Goal: Transaction & Acquisition: Purchase product/service

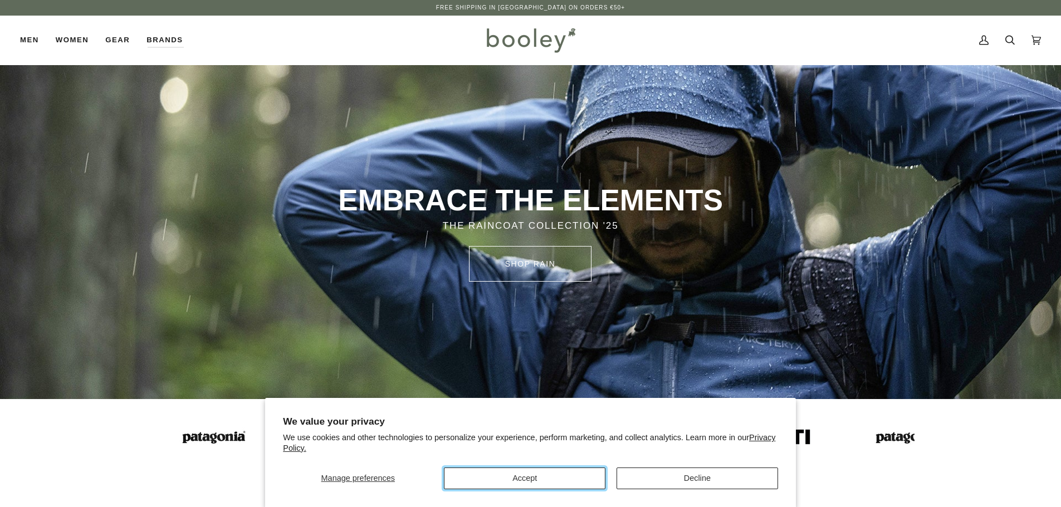
click at [547, 472] on button "Accept" at bounding box center [524, 479] width 161 height 22
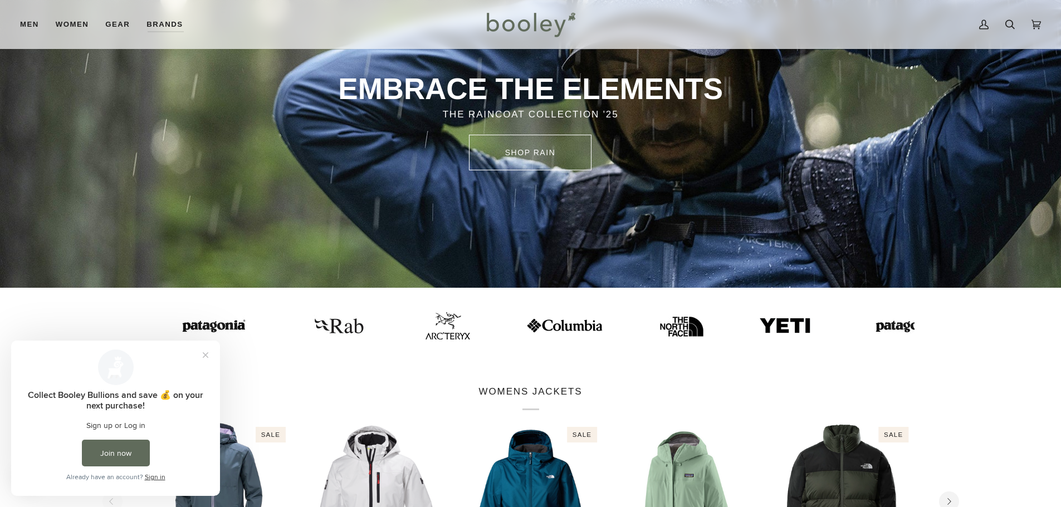
scroll to position [278, 0]
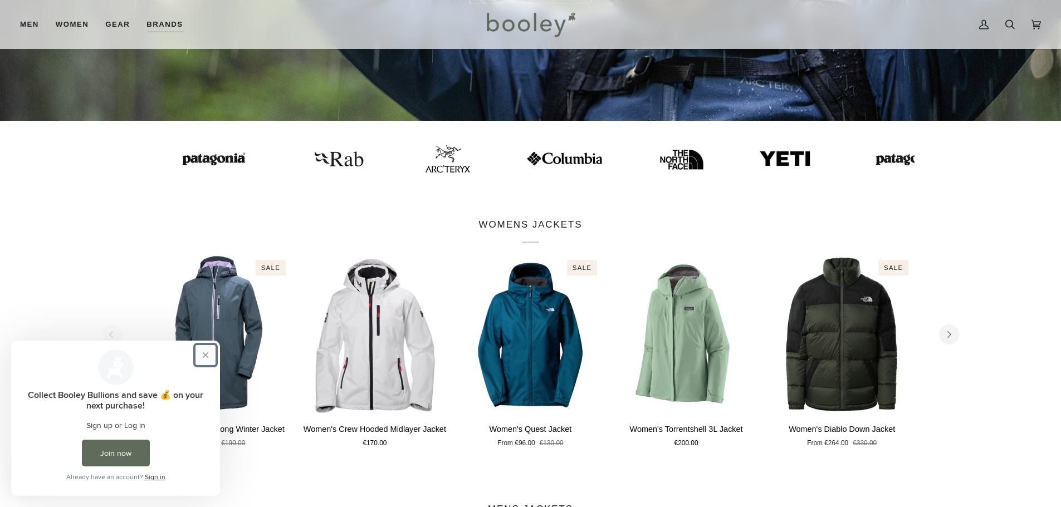
click at [206, 358] on button "Close prompt" at bounding box center [205, 355] width 20 height 20
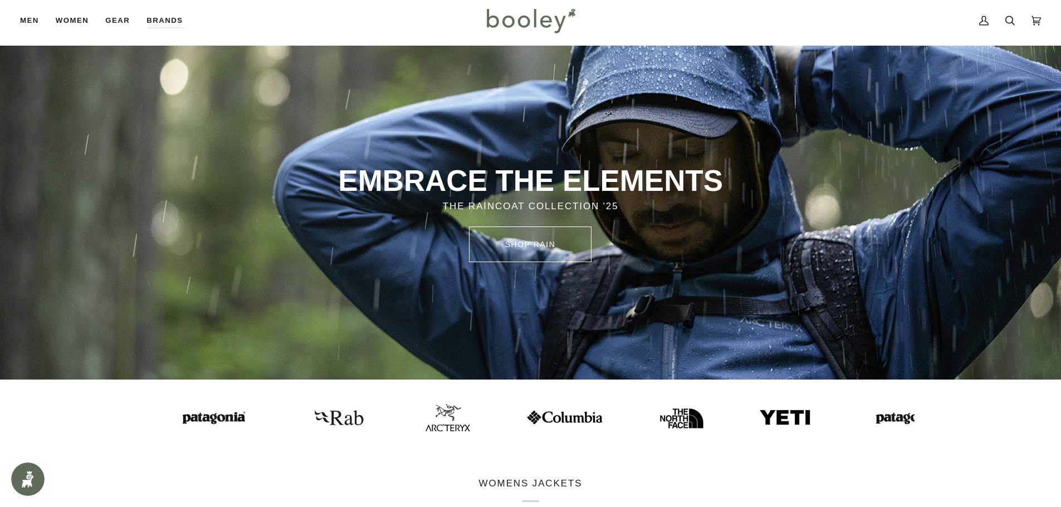
scroll to position [0, 0]
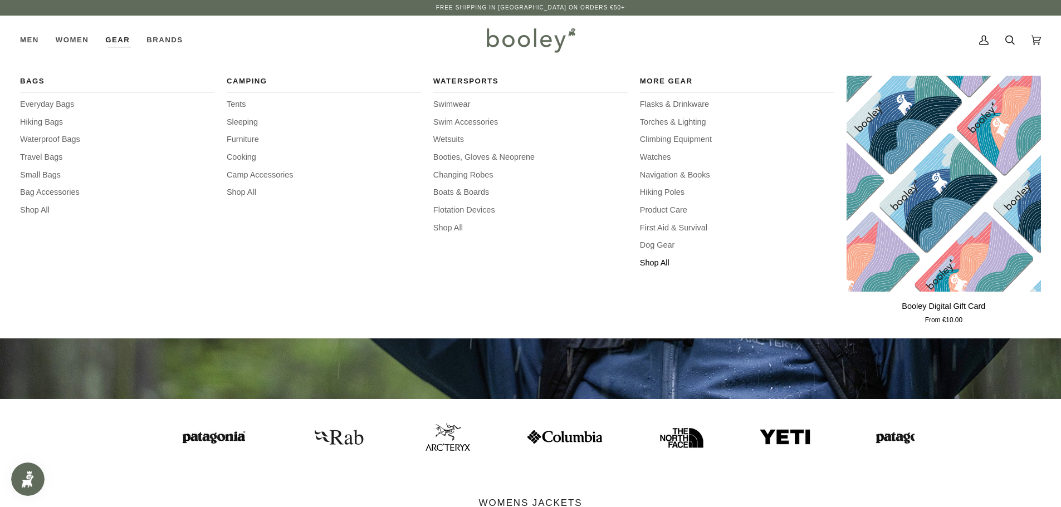
click at [654, 262] on span "Shop All" at bounding box center [737, 263] width 194 height 12
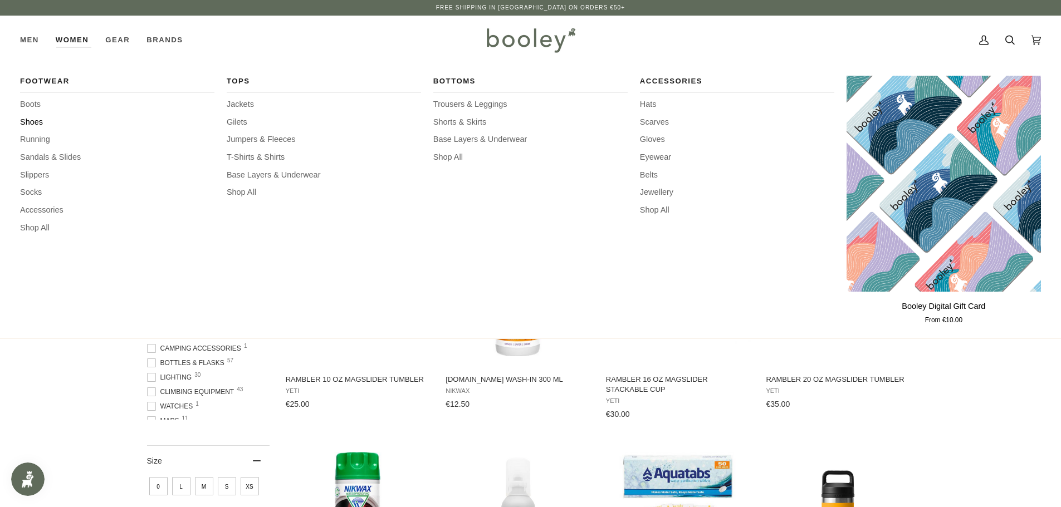
click at [36, 120] on span "Shoes" at bounding box center [117, 122] width 194 height 12
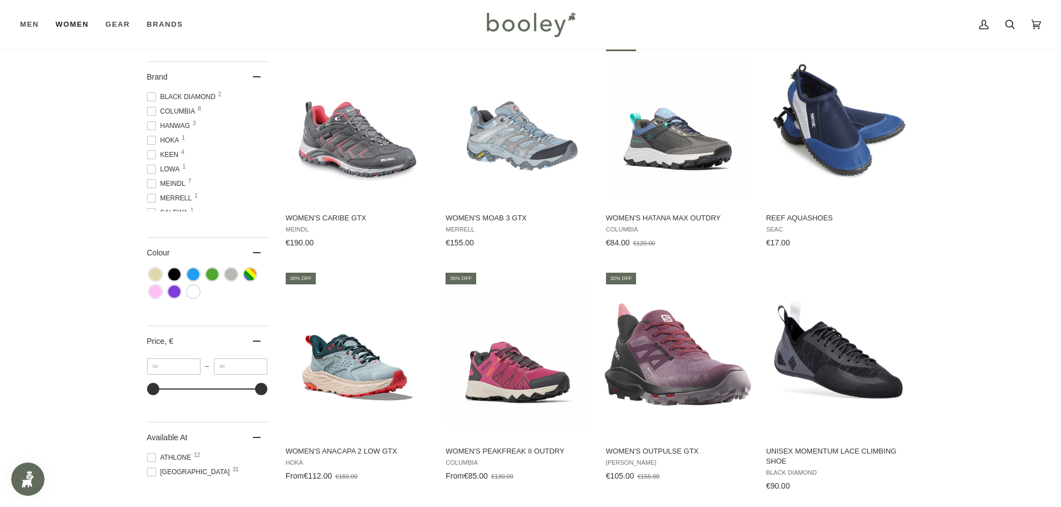
scroll to position [334, 0]
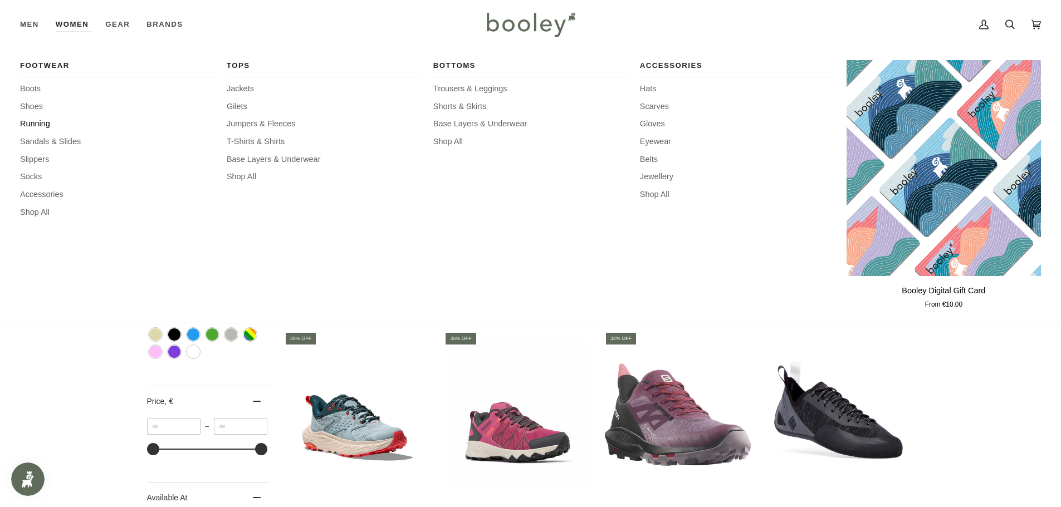
click at [36, 125] on span "Running" at bounding box center [117, 124] width 194 height 12
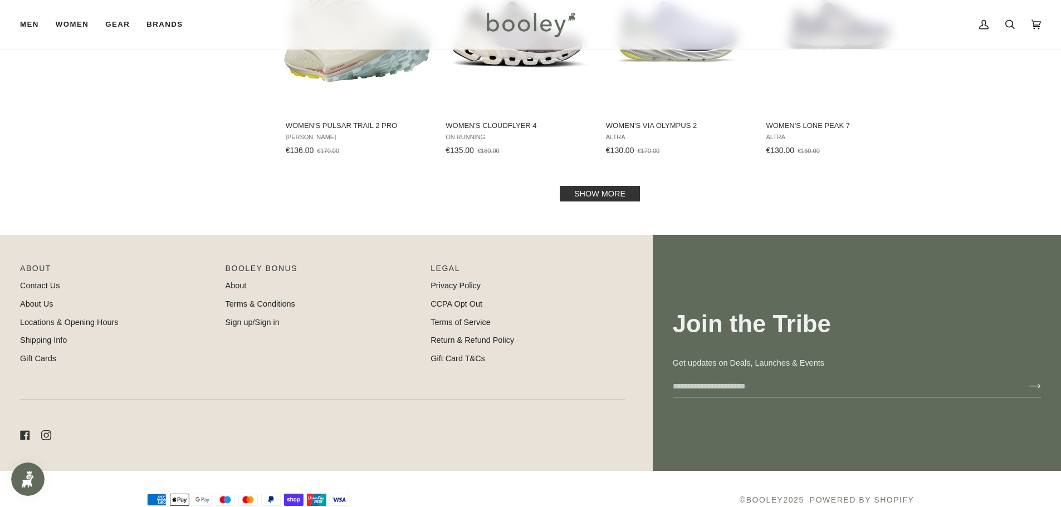
scroll to position [939, 0]
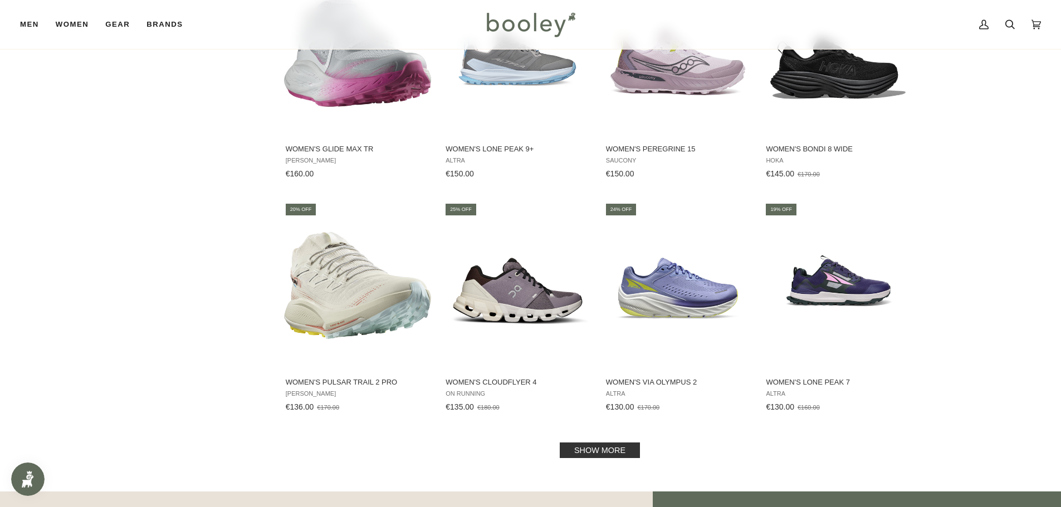
click at [605, 449] on link "Show more" at bounding box center [600, 451] width 80 height 16
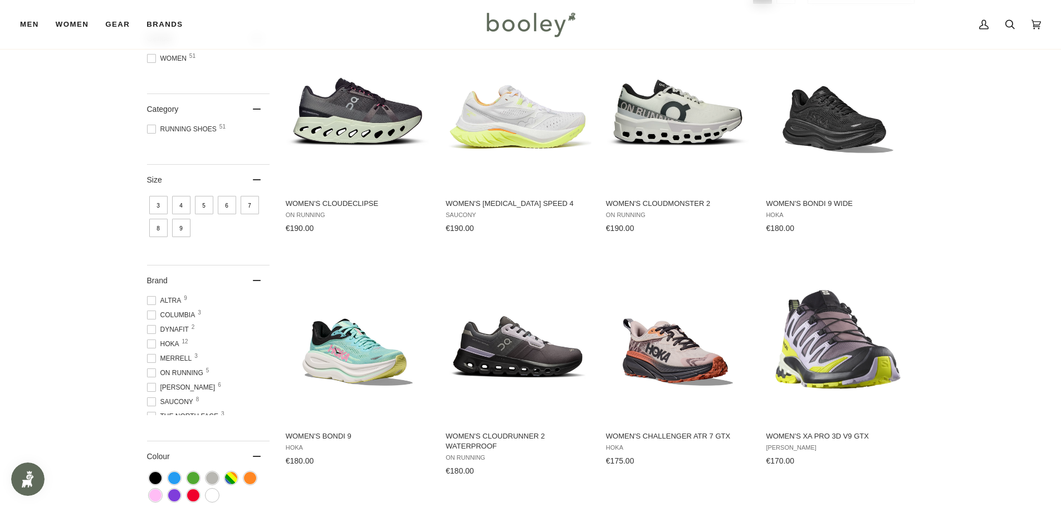
scroll to position [160, 0]
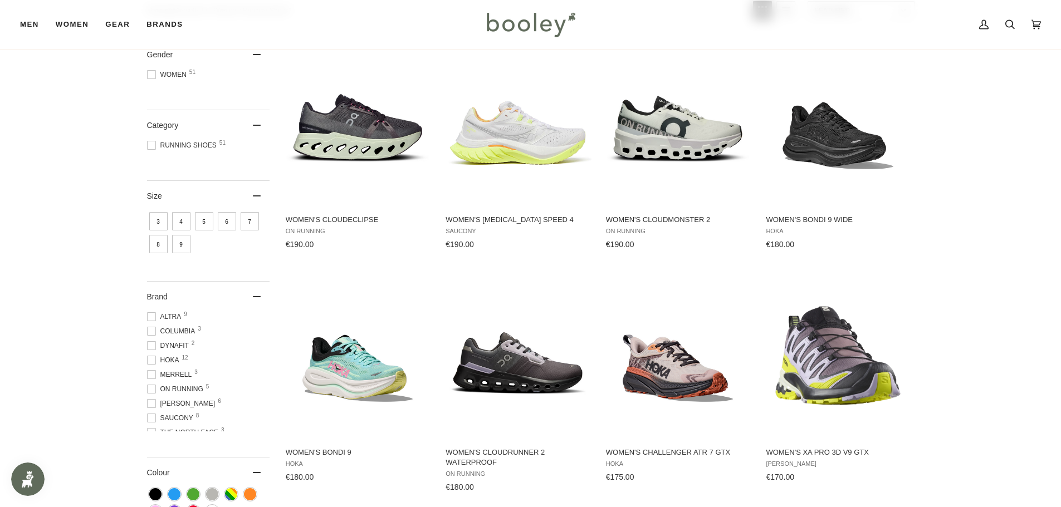
click at [207, 224] on span "5" at bounding box center [204, 221] width 18 height 18
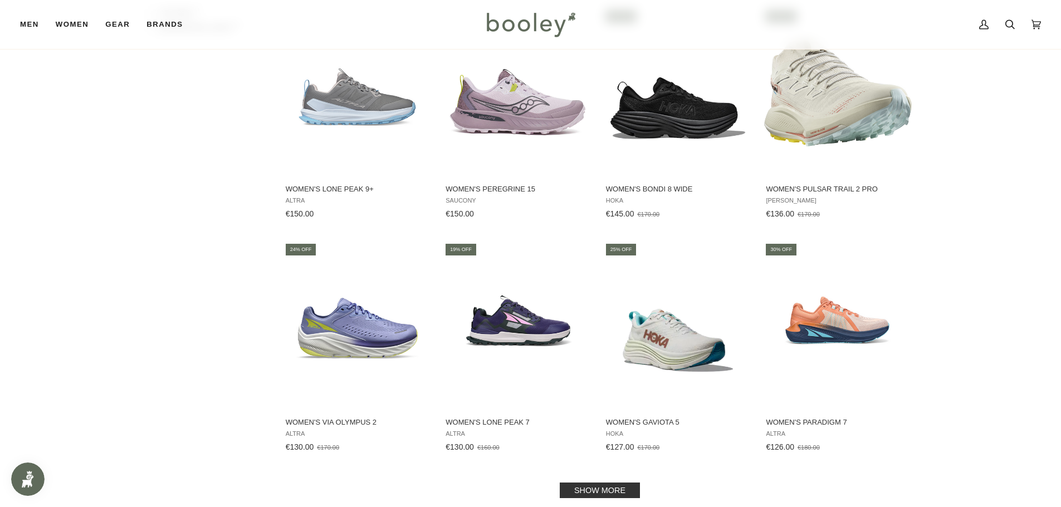
scroll to position [1002, 0]
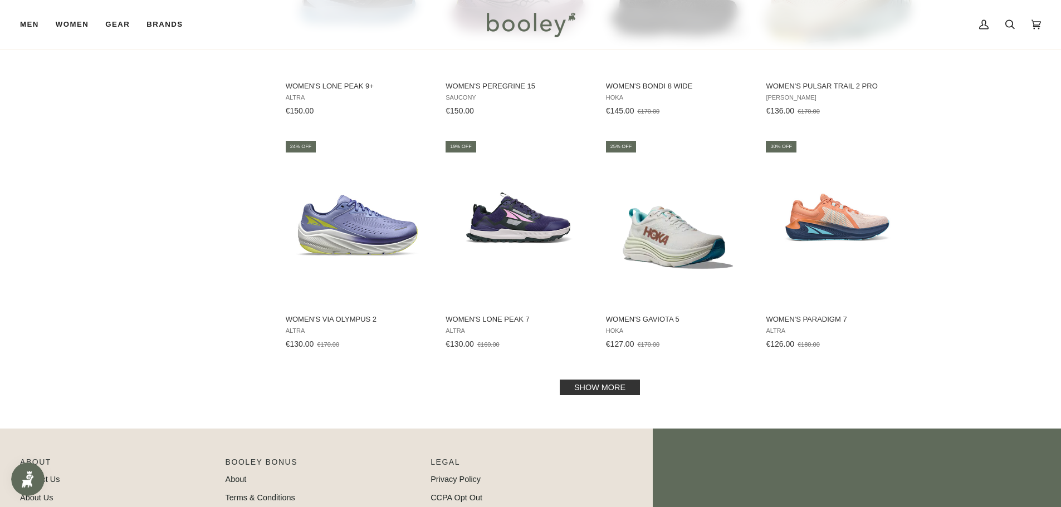
click at [624, 388] on link "Show more" at bounding box center [600, 388] width 80 height 16
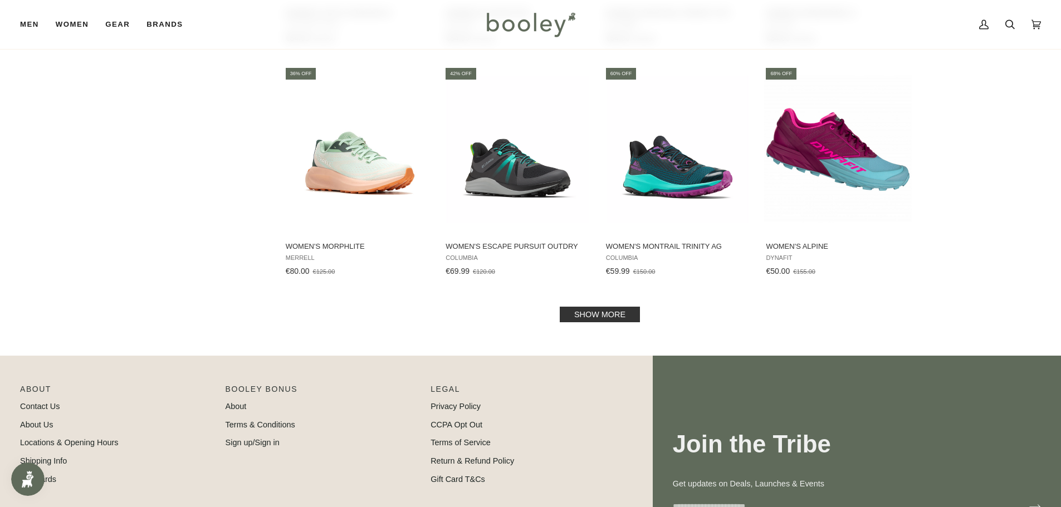
scroll to position [2283, 0]
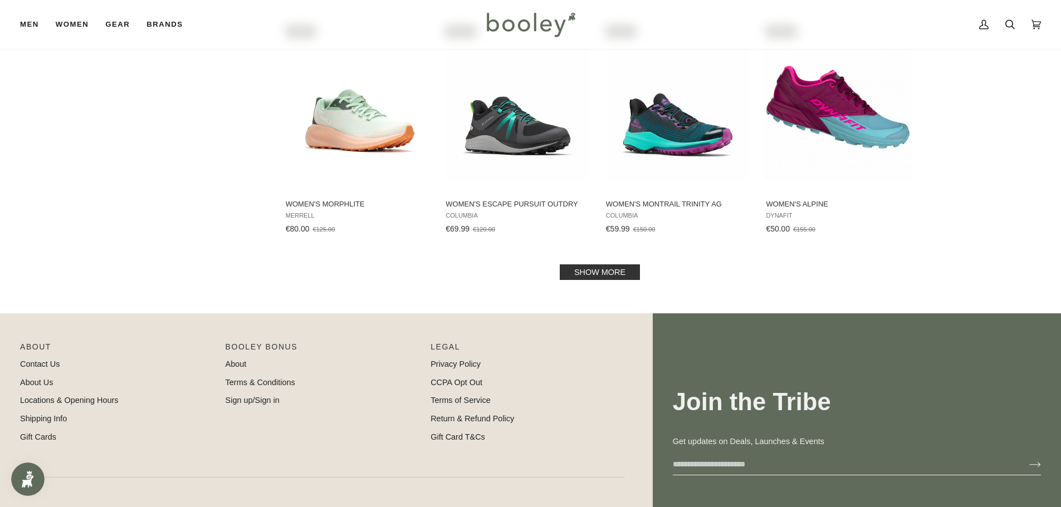
click at [615, 265] on link "Show more" at bounding box center [600, 273] width 80 height 16
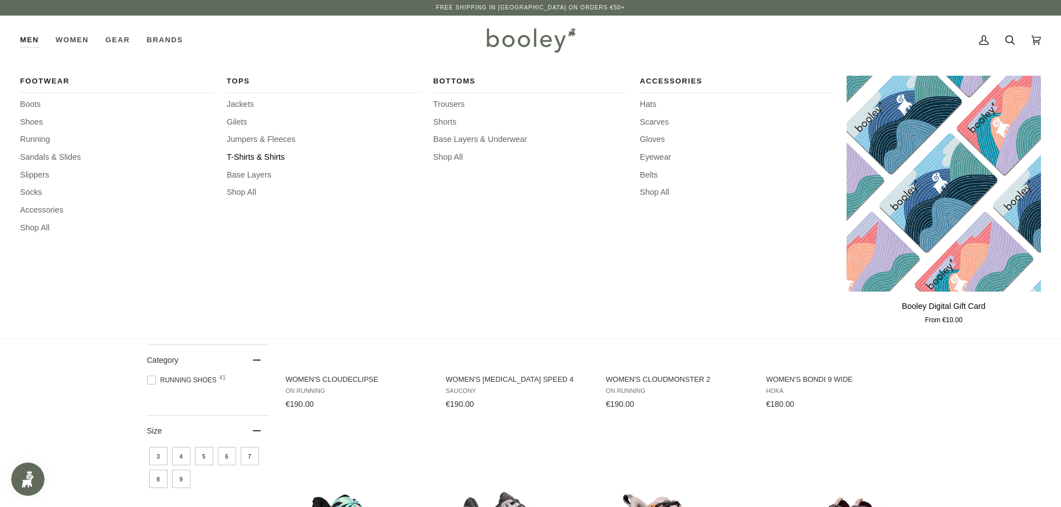
click at [263, 157] on span "T-Shirts & Shirts" at bounding box center [324, 157] width 194 height 12
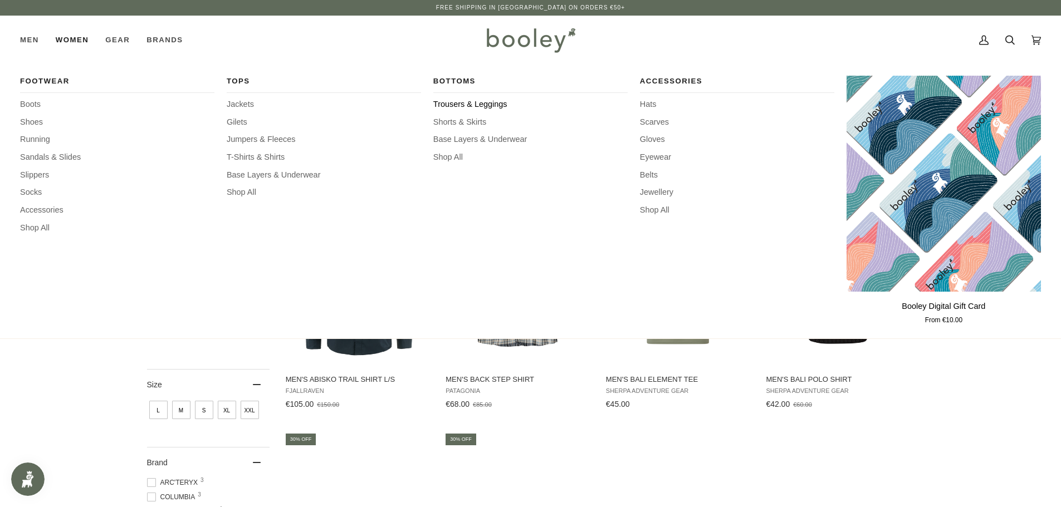
click at [501, 105] on span "Trousers & Leggings" at bounding box center [530, 105] width 194 height 12
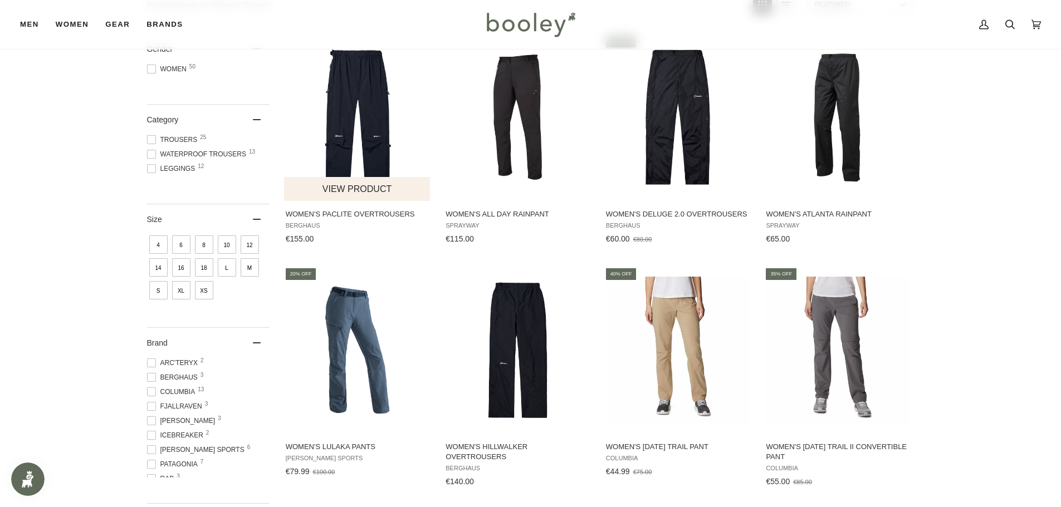
scroll to position [111, 0]
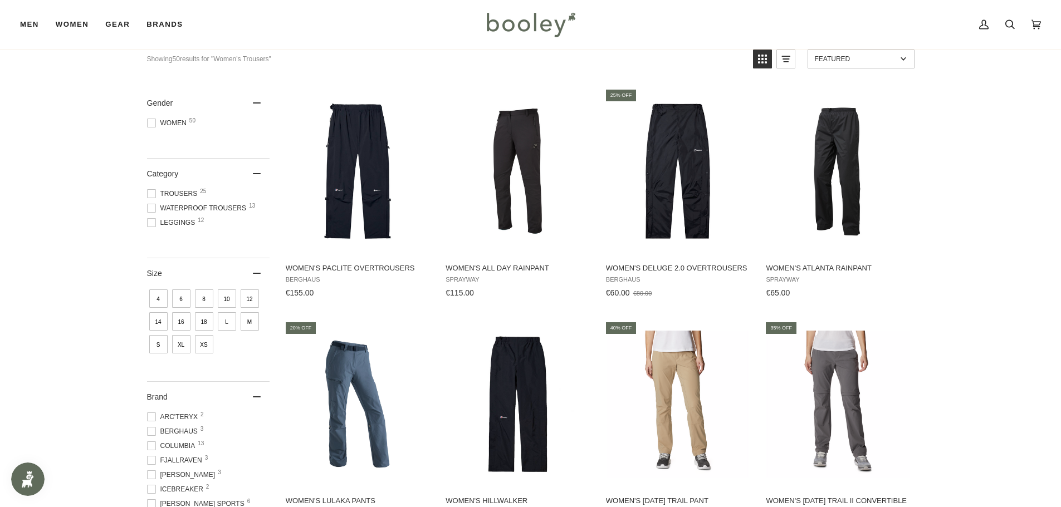
click at [151, 224] on span at bounding box center [151, 222] width 9 height 9
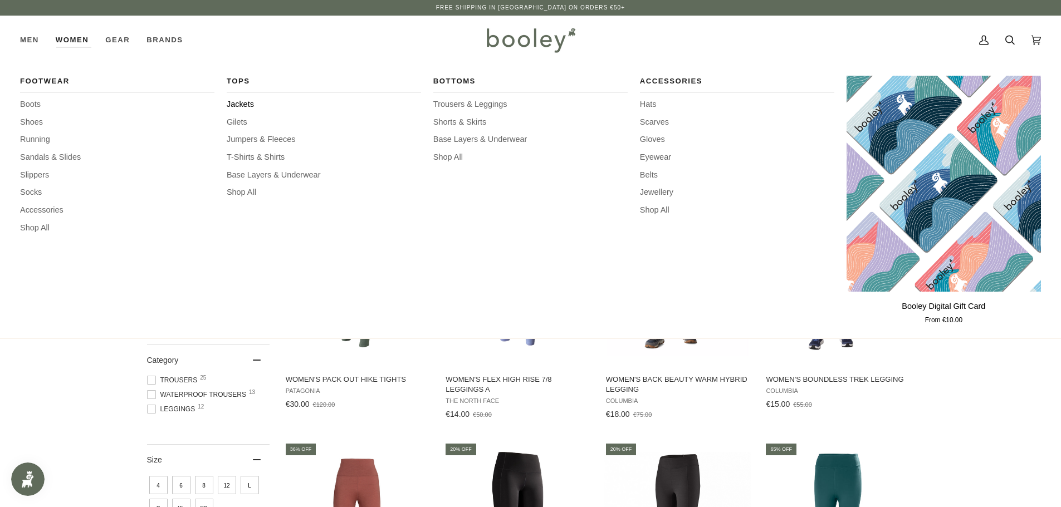
click at [243, 102] on span "Jackets" at bounding box center [324, 105] width 194 height 12
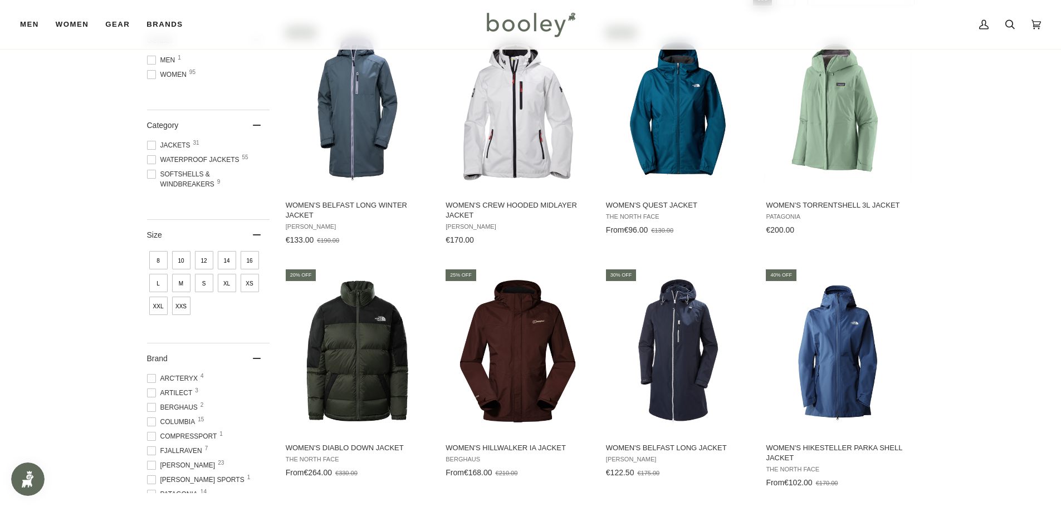
scroll to position [111, 0]
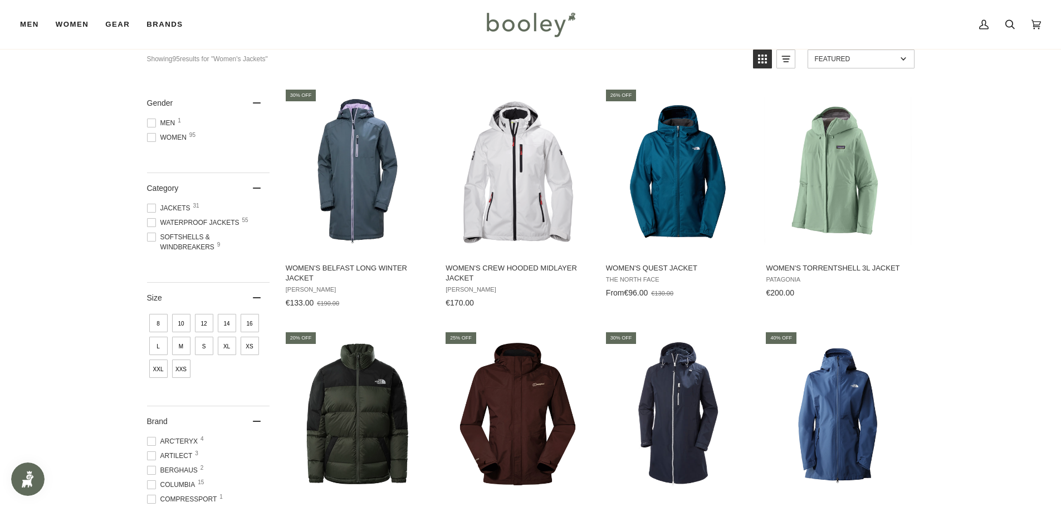
click at [149, 241] on span at bounding box center [151, 237] width 9 height 9
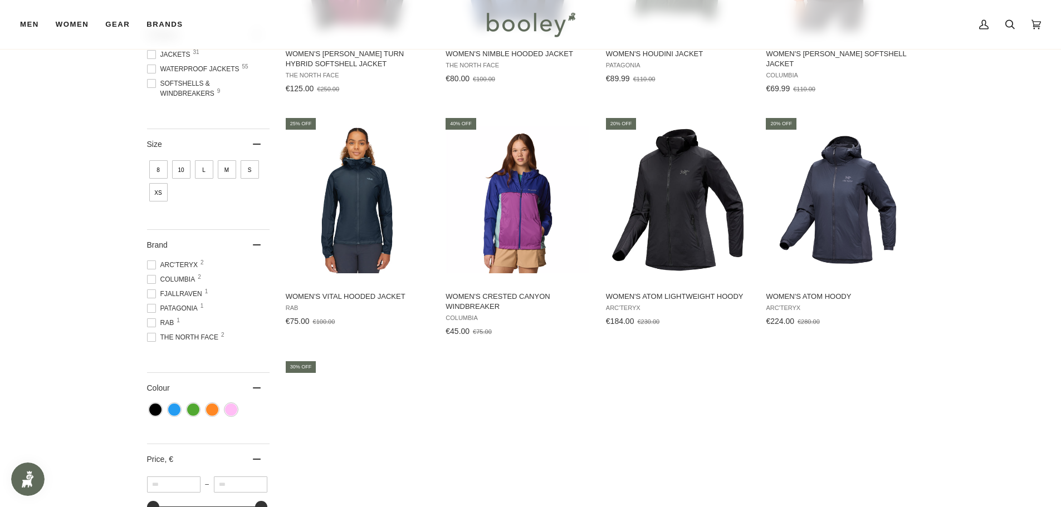
scroll to position [167, 0]
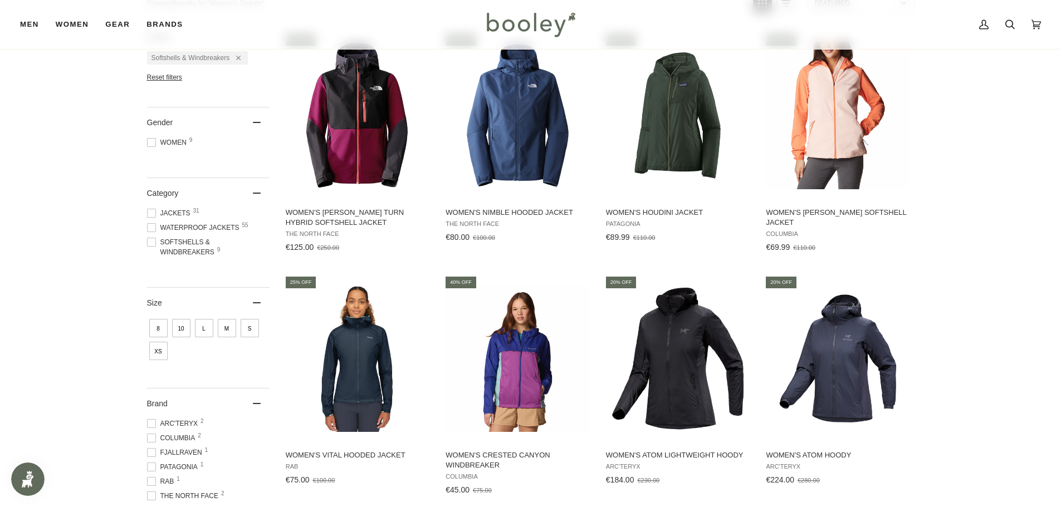
click at [155, 233] on ul "Jackets 31 Waterproof Jackets 55 Softshells & Windbreakers 9" at bounding box center [208, 234] width 123 height 53
click at [151, 227] on span at bounding box center [151, 227] width 9 height 9
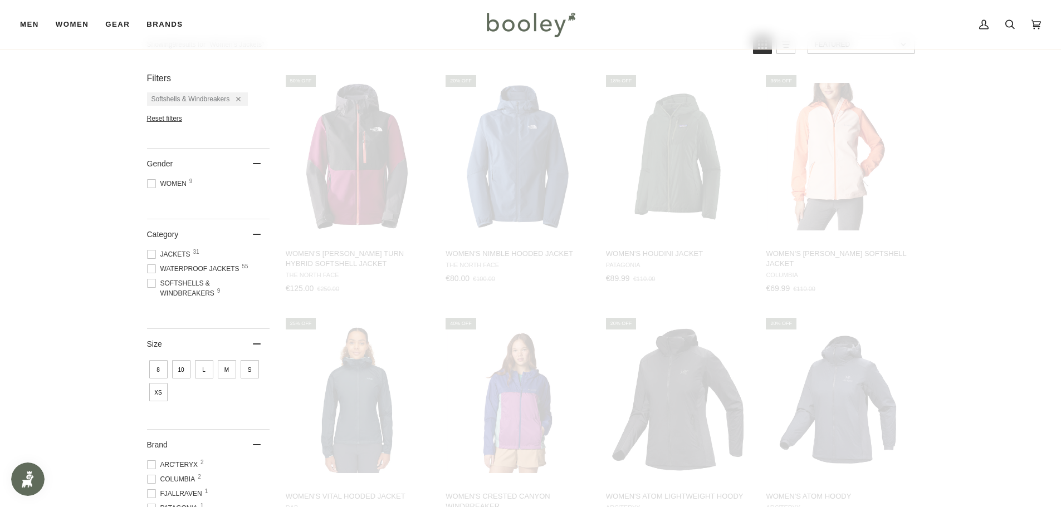
scroll to position [42, 0]
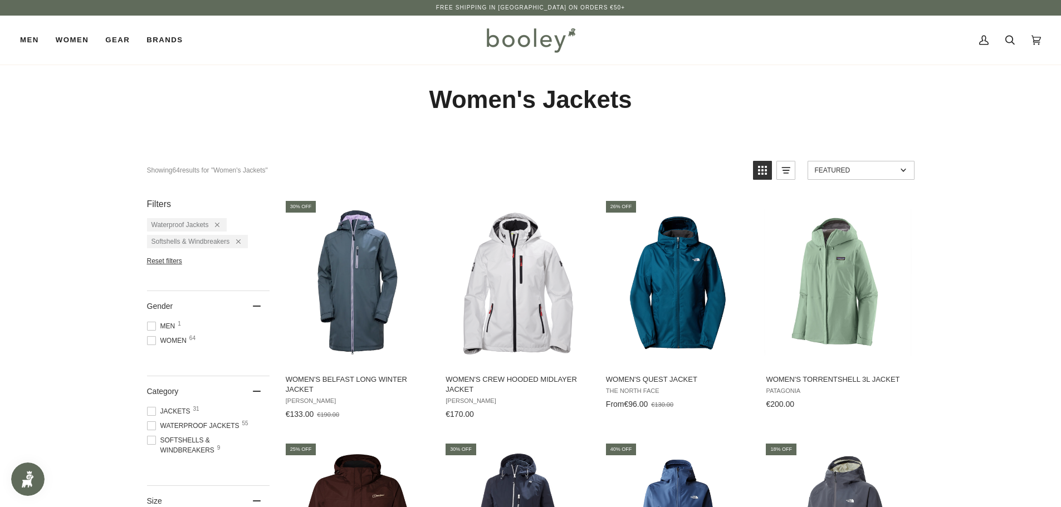
click at [151, 442] on span at bounding box center [151, 440] width 9 height 9
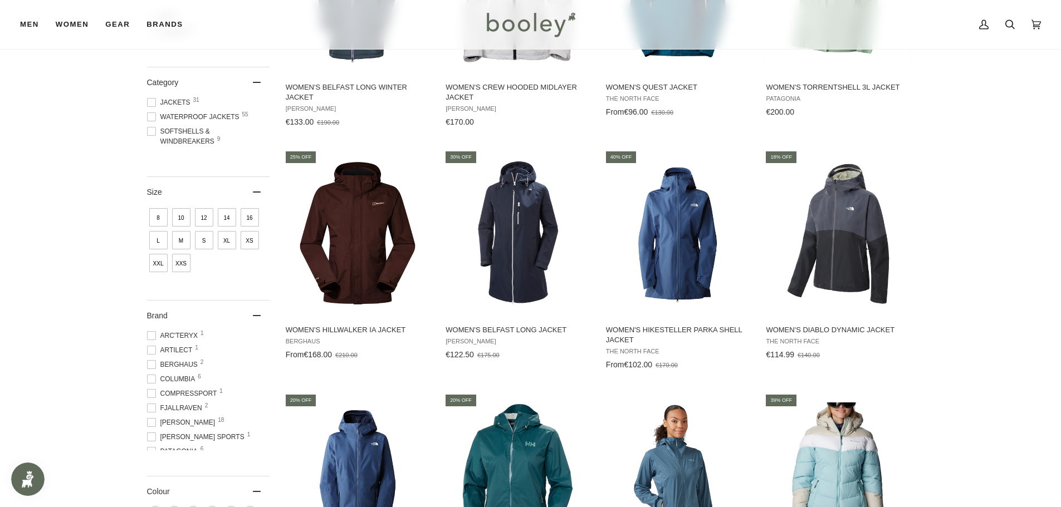
scroll to position [223, 0]
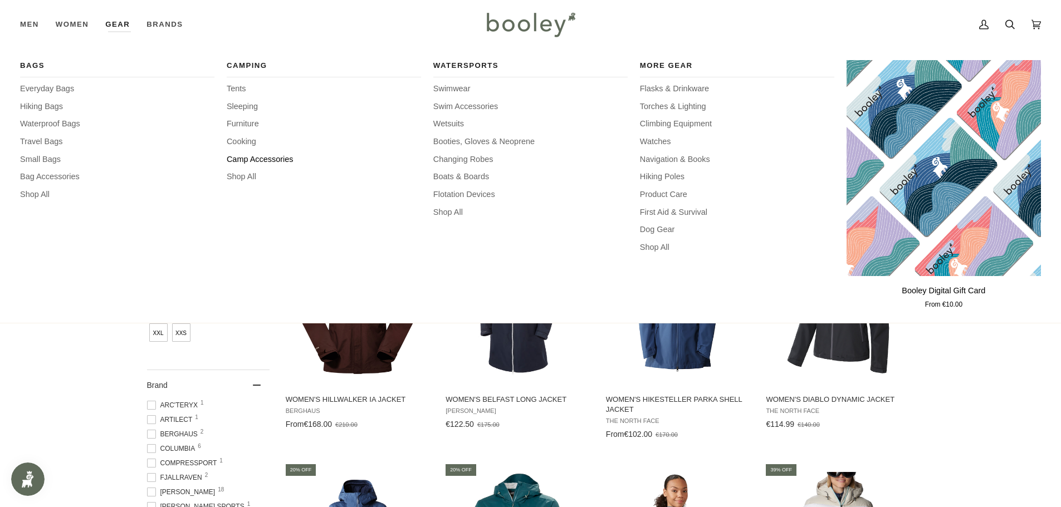
click at [266, 160] on span "Camp Accessories" at bounding box center [324, 160] width 194 height 12
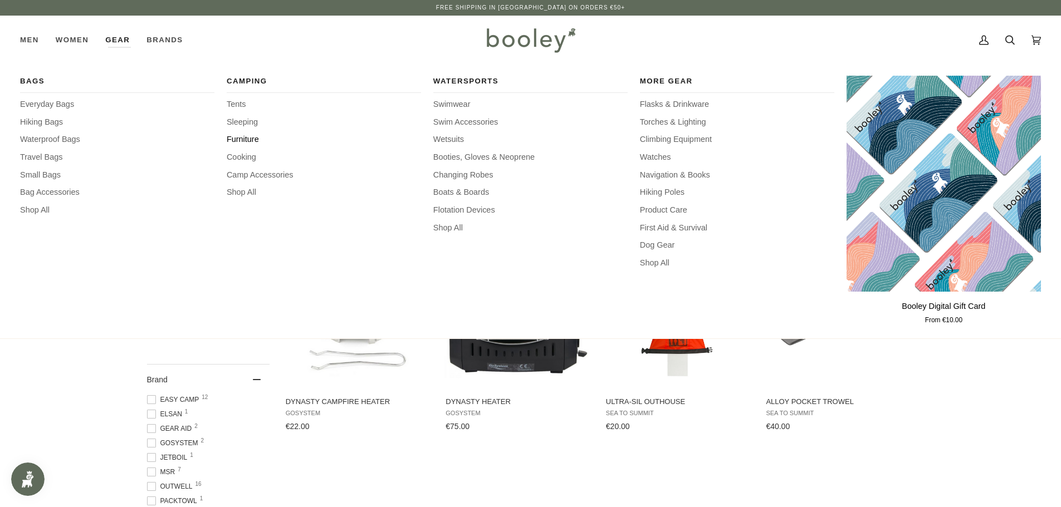
click at [247, 140] on span "Furniture" at bounding box center [324, 140] width 194 height 12
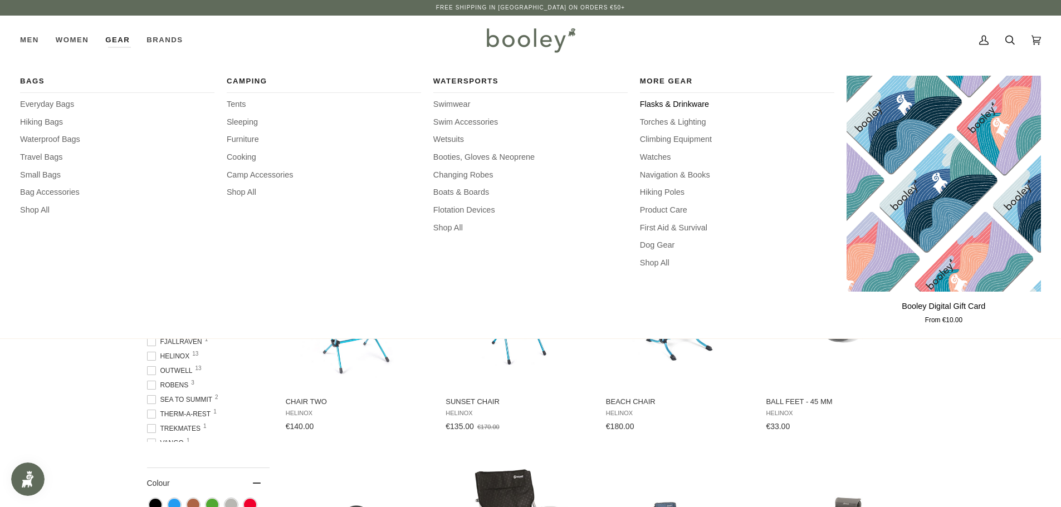
click at [660, 102] on span "Flasks & Drinkware" at bounding box center [737, 105] width 194 height 12
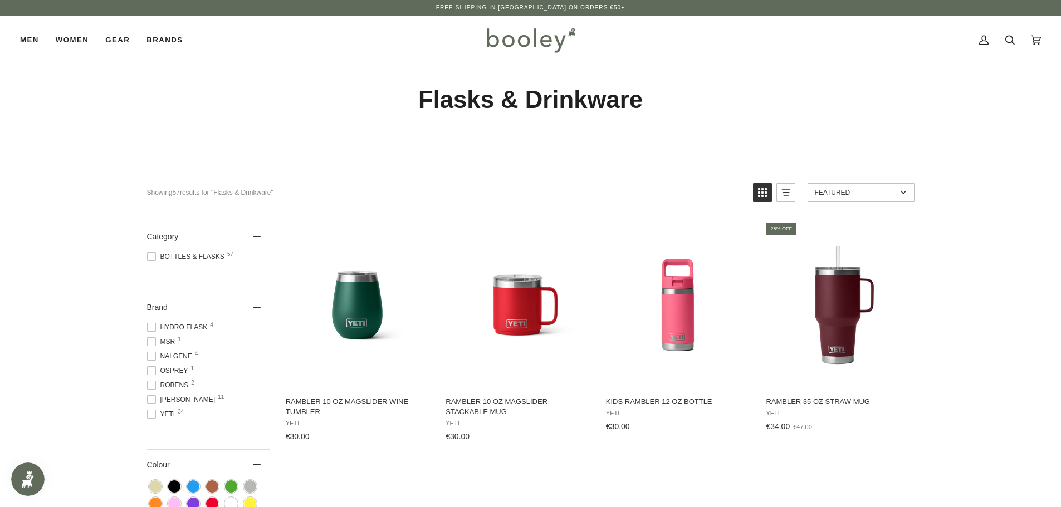
click at [1014, 40] on icon at bounding box center [1009, 40] width 9 height 17
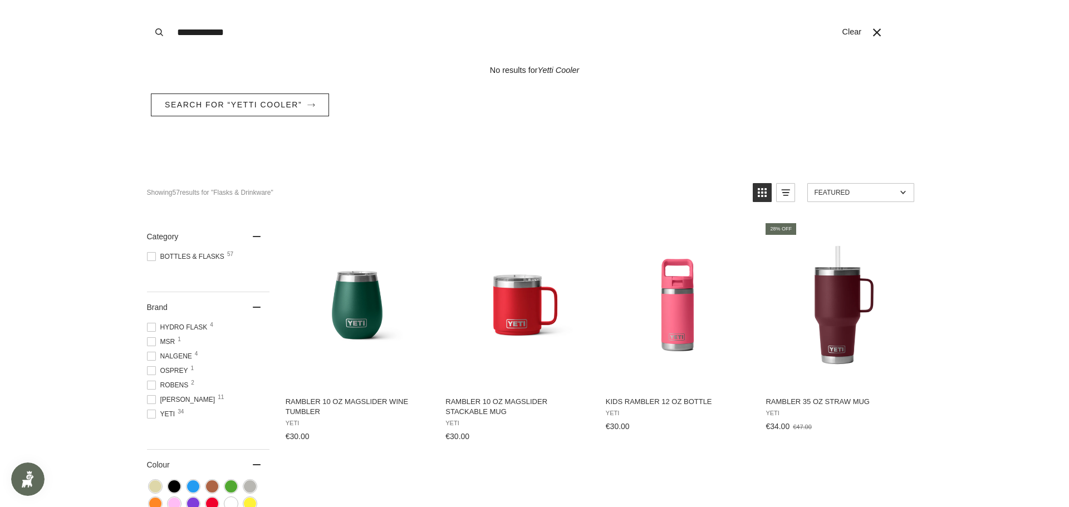
type input "**********"
click at [438, 185] on span at bounding box center [534, 253] width 1069 height 507
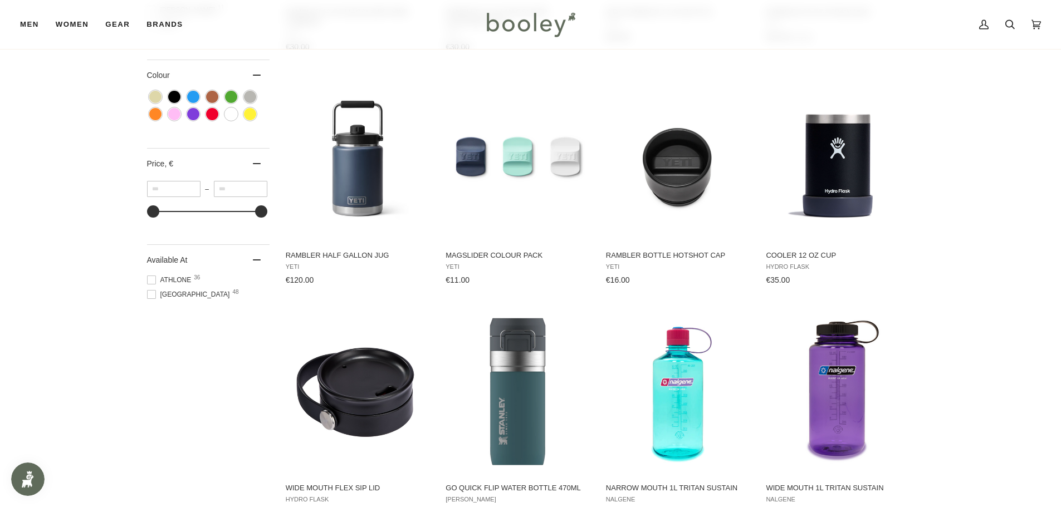
scroll to position [223, 0]
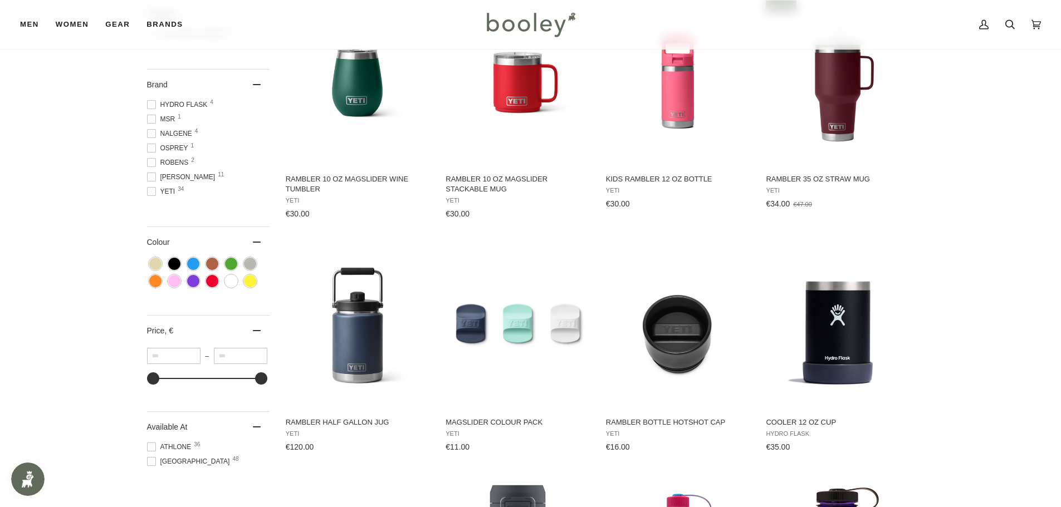
click at [151, 191] on span at bounding box center [151, 191] width 9 height 9
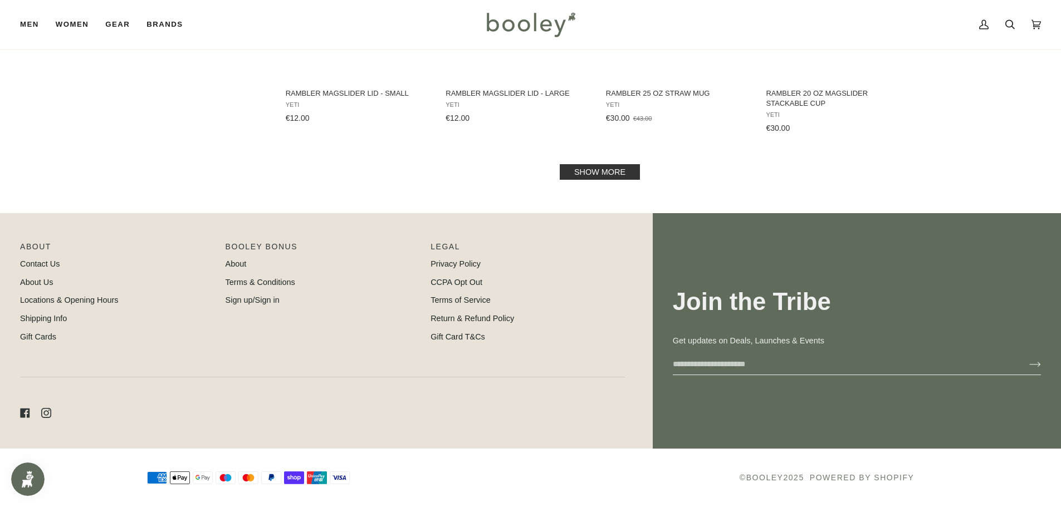
click at [598, 175] on link "Show more" at bounding box center [600, 172] width 80 height 16
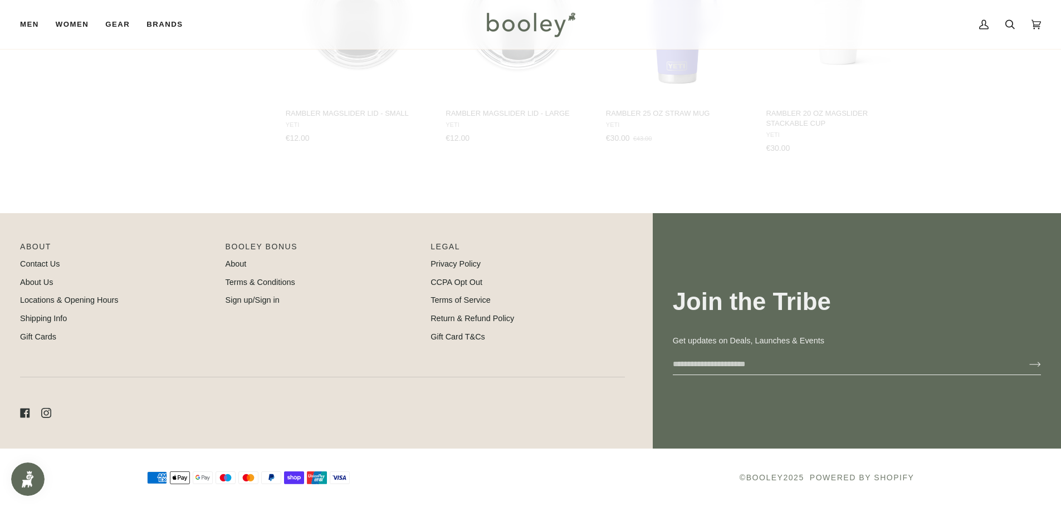
scroll to position [1251, 0]
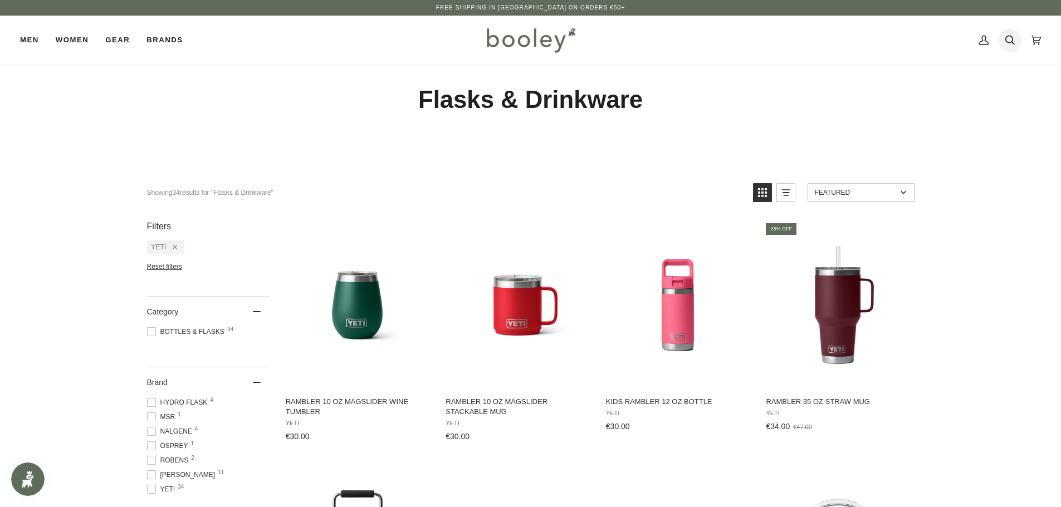
click at [1011, 40] on icon at bounding box center [1009, 40] width 9 height 17
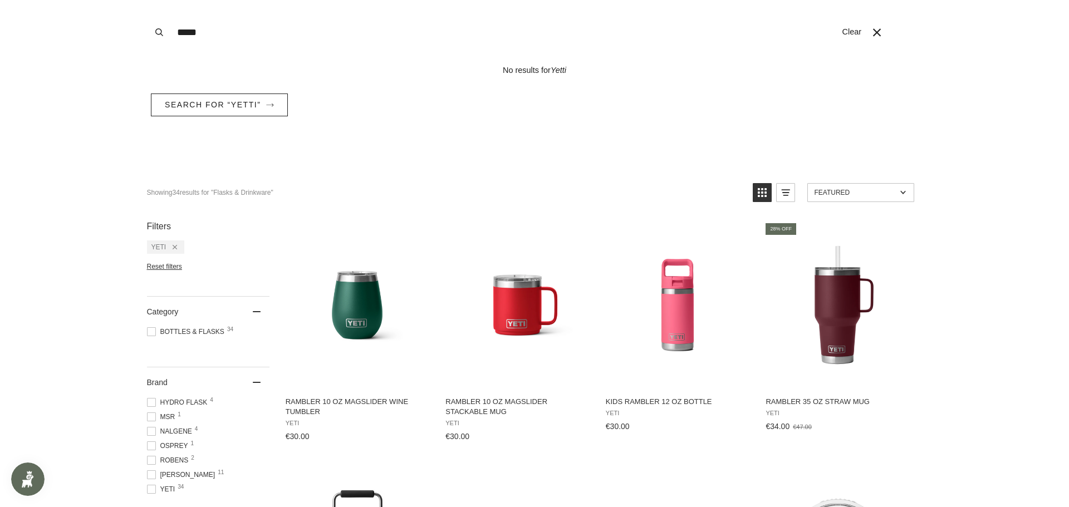
type input "*****"
click at [147, 0] on button "Search" at bounding box center [159, 32] width 25 height 65
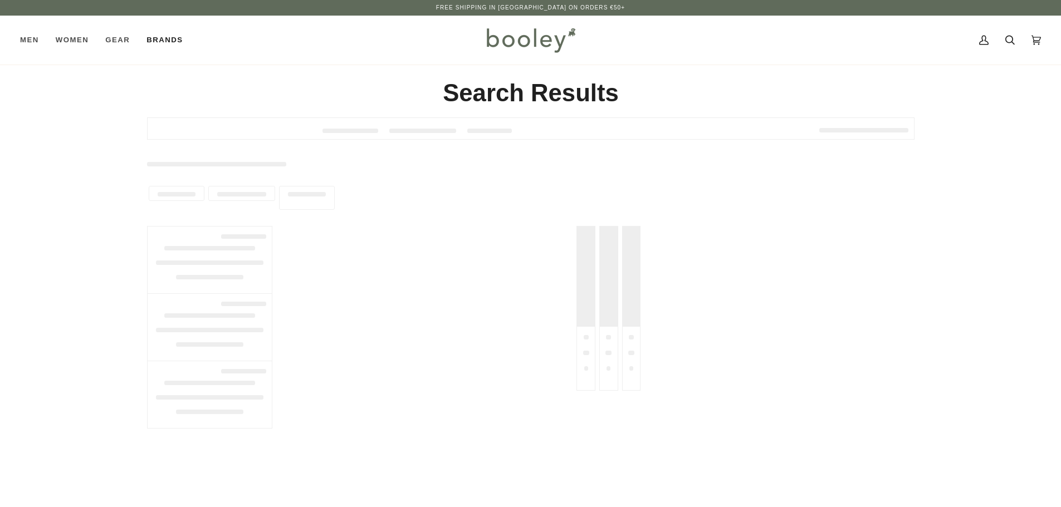
type input "*****"
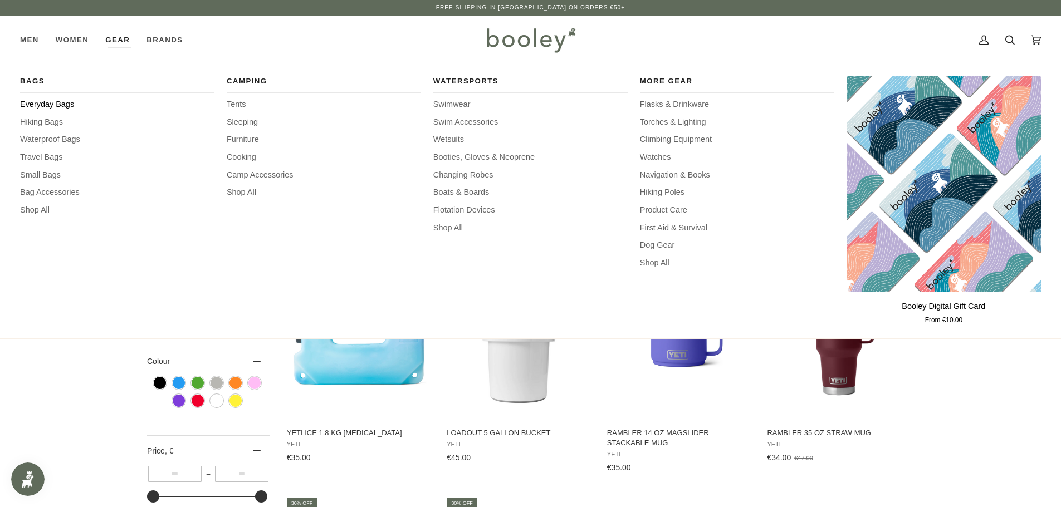
click at [44, 102] on span "Everyday Bags" at bounding box center [117, 105] width 194 height 12
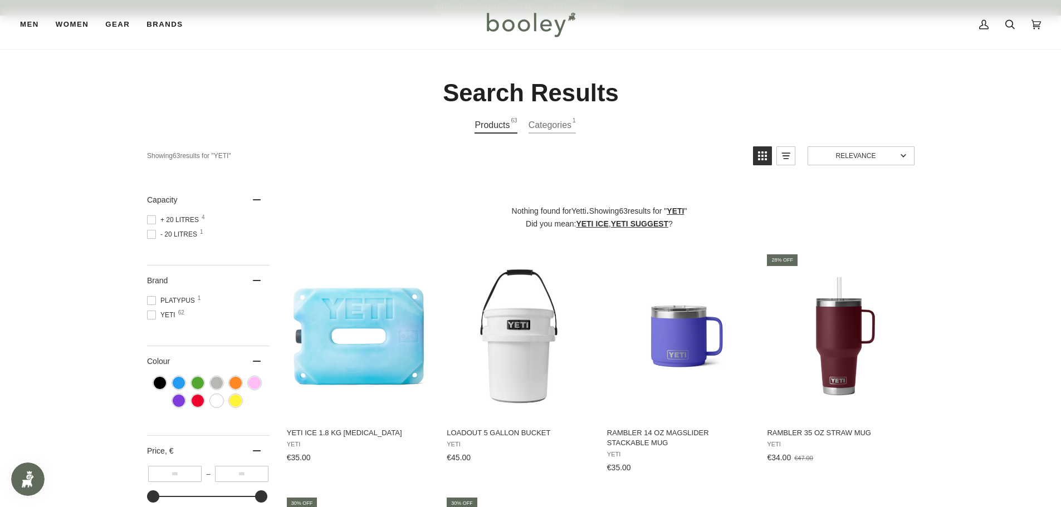
drag, startPoint x: 596, startPoint y: 186, endPoint x: 587, endPoint y: 186, distance: 8.4
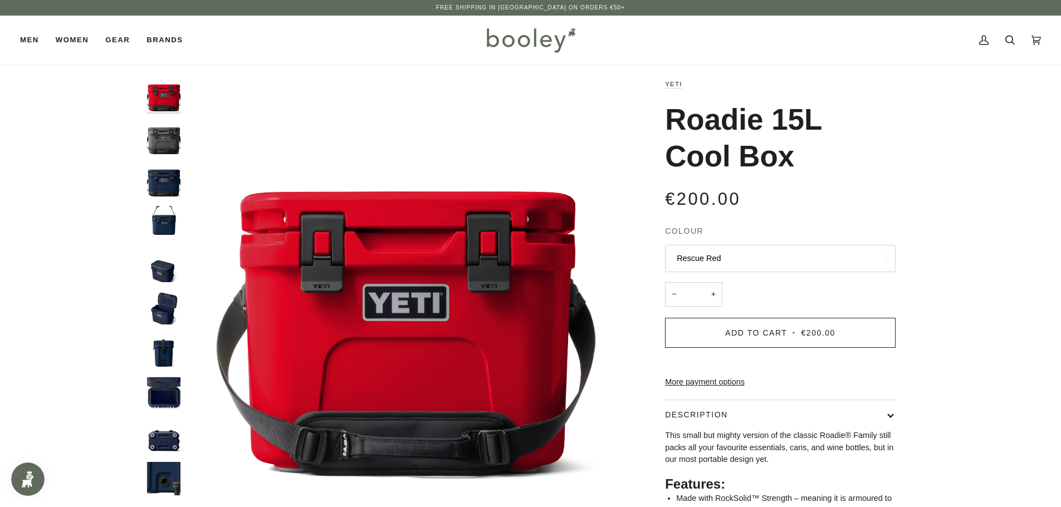
click at [154, 92] on img "Roadie 15L Cool Box" at bounding box center [163, 94] width 33 height 33
drag, startPoint x: 149, startPoint y: 405, endPoint x: 146, endPoint y: 399, distance: 7.2
click at [153, 399] on img "Yeti Roadie 15L Navy - Booley Galway" at bounding box center [163, 393] width 33 height 33
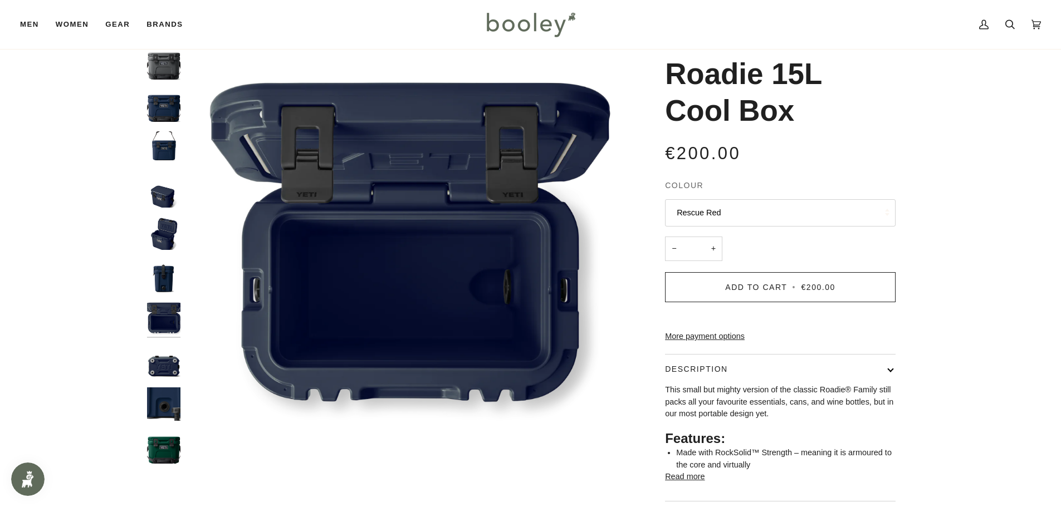
scroll to position [56, 0]
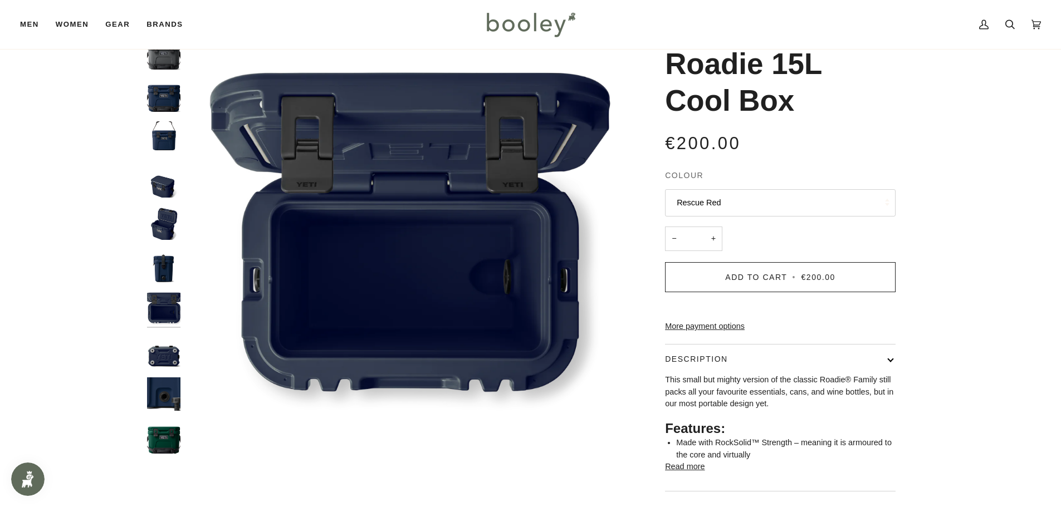
click at [168, 403] on img "Yeti Roadie 15L Navy - Booley Galway" at bounding box center [163, 394] width 33 height 33
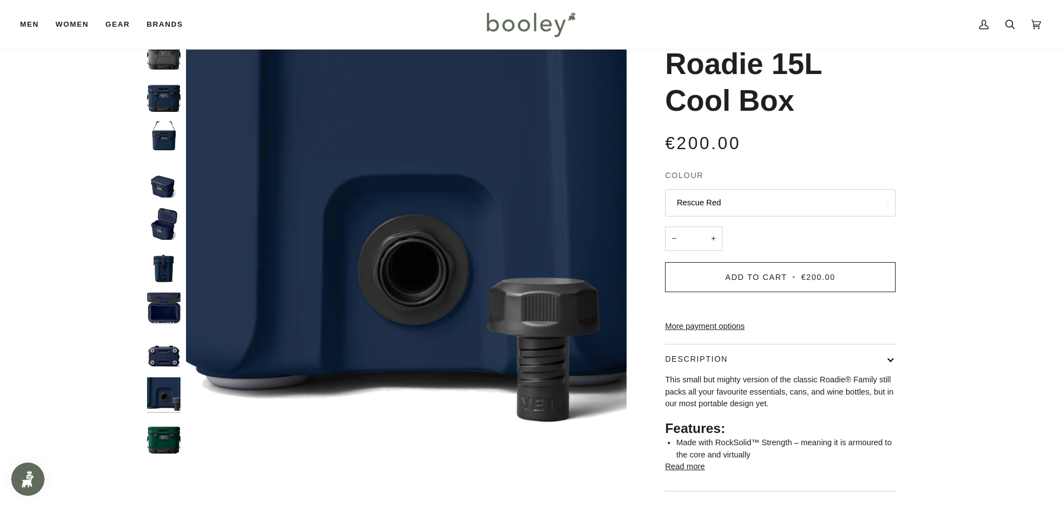
click at [177, 359] on img "Yeti Roadie 15L Navy - Booley Galway" at bounding box center [163, 351] width 33 height 33
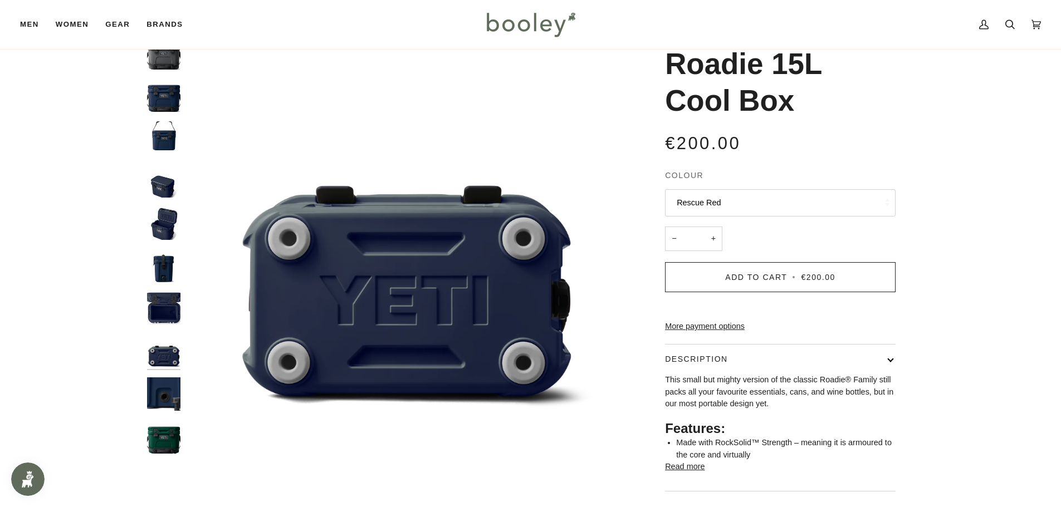
click at [166, 306] on img "Yeti Roadie 15L Navy - Booley Galway" at bounding box center [163, 308] width 33 height 33
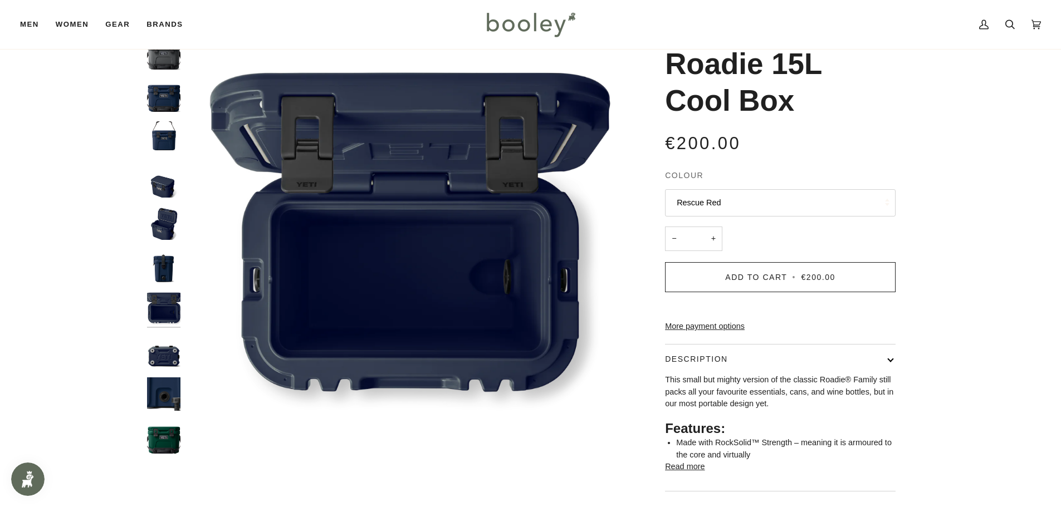
click at [724, 203] on button "Rescue Red" at bounding box center [780, 202] width 231 height 27
